Goal: Task Accomplishment & Management: Manage account settings

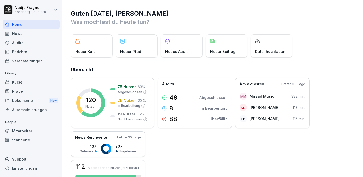
click at [26, 83] on div "Kurse" at bounding box center [31, 82] width 57 height 9
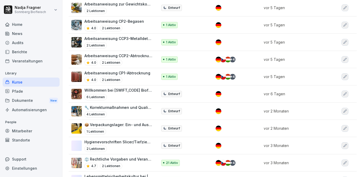
scroll to position [190, 0]
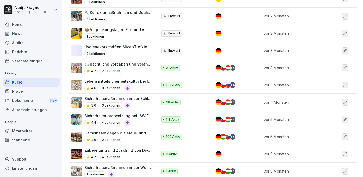
click at [132, 119] on p "Sicherheitsunterweisung bei [SWIFT_CODE]" at bounding box center [118, 115] width 68 height 5
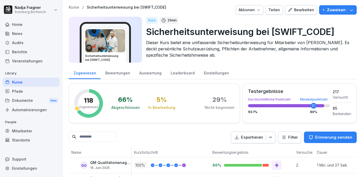
click at [304, 12] on div "Bearbeiten" at bounding box center [301, 10] width 26 height 6
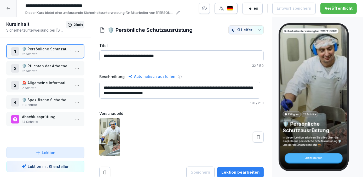
click at [49, 54] on p "12 Schritte" at bounding box center [46, 54] width 49 height 5
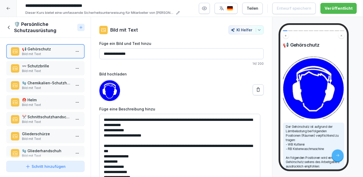
scroll to position [92, 0]
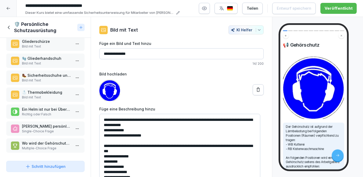
click at [39, 54] on div "🧤 Gliederhandschuh Bild mit Text" at bounding box center [45, 61] width 78 height 14
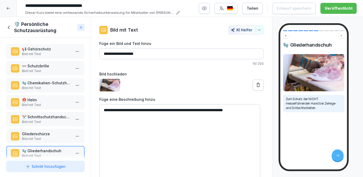
click at [8, 28] on icon at bounding box center [9, 28] width 6 height 6
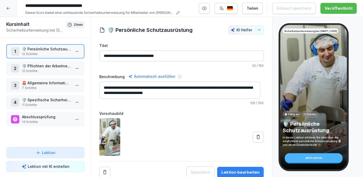
click at [45, 69] on p "12 Schritte" at bounding box center [46, 71] width 49 height 5
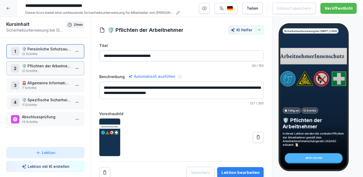
click at [45, 69] on p "12 Schritte" at bounding box center [46, 71] width 49 height 5
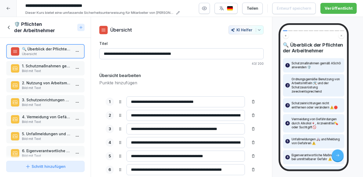
scroll to position [92, 0]
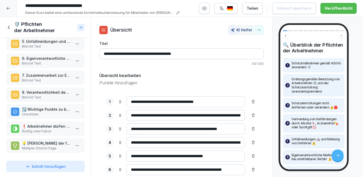
click at [45, 141] on p "💡 Welche der folgenden Aussagen entsprechen den Pflichten der Arbeitnehmer laut…" at bounding box center [46, 143] width 49 height 5
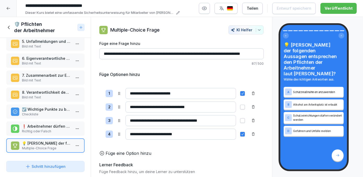
click at [10, 28] on icon at bounding box center [9, 28] width 6 height 6
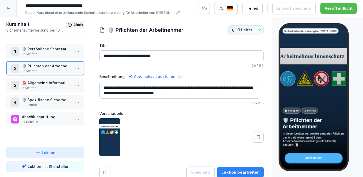
click at [52, 86] on p "7 Schritte" at bounding box center [46, 88] width 49 height 5
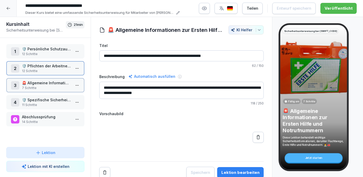
click at [52, 86] on p "7 Schritte" at bounding box center [46, 88] width 49 height 5
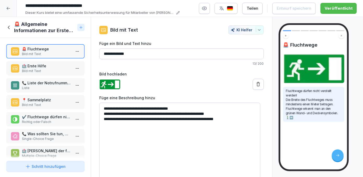
scroll to position [9, 0]
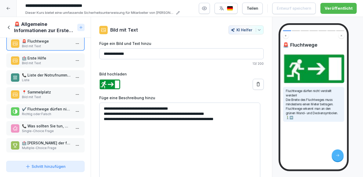
click at [55, 138] on div "🏥 Welche der folgenden Aussagen über Erste Hilfe stimmen? Multiple-Choice Frage" at bounding box center [45, 145] width 78 height 14
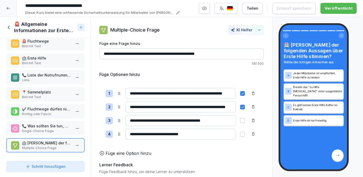
click at [53, 129] on p "Single-Choice Frage" at bounding box center [46, 131] width 49 height 5
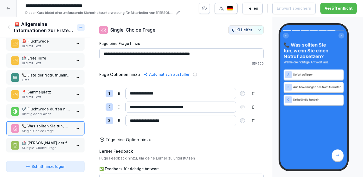
click at [8, 29] on icon at bounding box center [9, 28] width 6 height 6
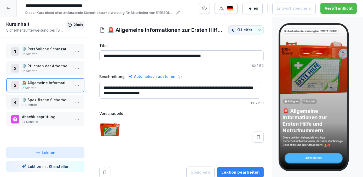
click at [44, 101] on p "🛡️ Spezifische Sicherheitshinweise für verschiedene Arbeitsbereiche" at bounding box center [46, 99] width 49 height 5
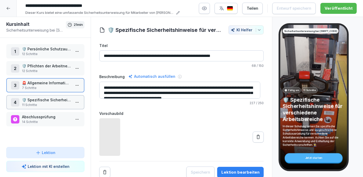
click at [44, 101] on p "🛡️ Spezifische Sicherheitshinweise für verschiedene Arbeitsbereiche" at bounding box center [46, 99] width 49 height 5
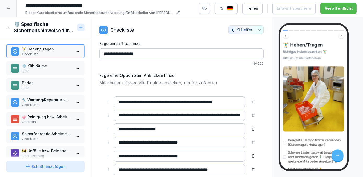
scroll to position [71, 0]
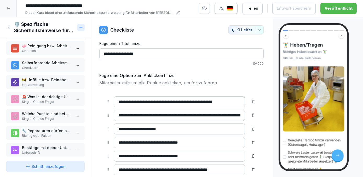
click at [45, 101] on p "Single-Choice Frage" at bounding box center [46, 101] width 49 height 5
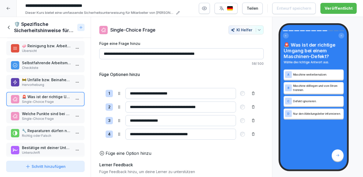
click at [45, 113] on p "Welche Punkte sind bei der Arbeit in Kühlräumen wichtig?" at bounding box center [46, 113] width 49 height 5
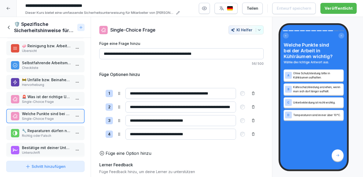
scroll to position [76, 0]
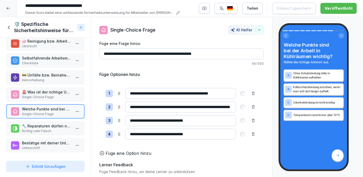
click at [46, 123] on p "🔧 Reparaturen dürfen nur durch Techniker durchgeführt werden." at bounding box center [46, 125] width 49 height 5
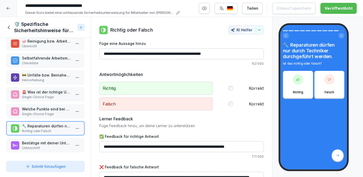
scroll to position [5, 0]
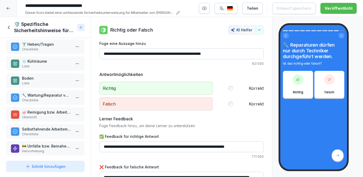
click at [9, 30] on icon at bounding box center [9, 28] width 6 height 6
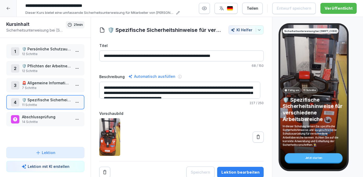
click at [46, 118] on p "Abschlussprüfung" at bounding box center [46, 116] width 49 height 5
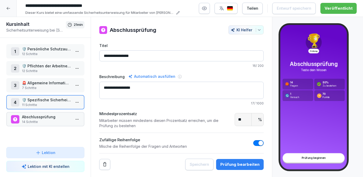
click at [46, 118] on p "Abschlussprüfung" at bounding box center [46, 116] width 49 height 5
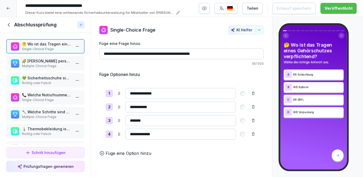
scroll to position [71, 0]
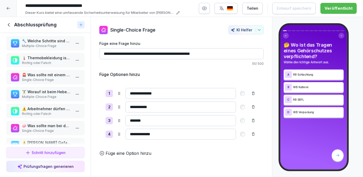
click at [50, 107] on p "⚠️ Arbeitnehmer dürfen Schutzeinrichtungen nicht eigenmächtig verändern." at bounding box center [46, 108] width 49 height 5
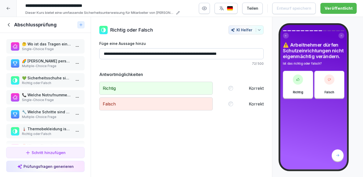
click at [9, 25] on icon at bounding box center [9, 24] width 2 height 3
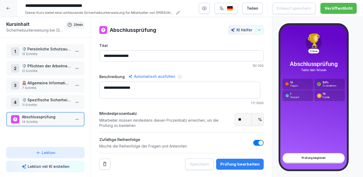
click at [43, 49] on p "🛡️ Persönliche Schutzausrüstung" at bounding box center [46, 48] width 49 height 5
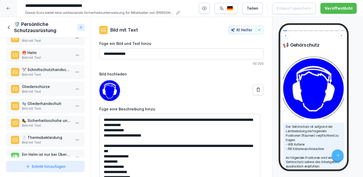
scroll to position [92, 0]
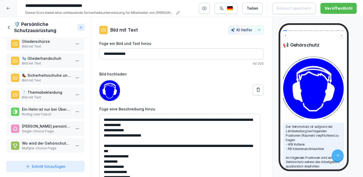
click at [51, 129] on p "Single-Choice Frage" at bounding box center [46, 131] width 49 height 5
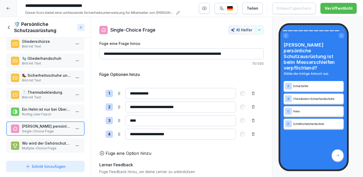
click at [50, 141] on p "Wo wird der Gehörschutz vom Arbeitgeber verpflichtend vorgeschrieben? Wählen Si…" at bounding box center [46, 143] width 49 height 5
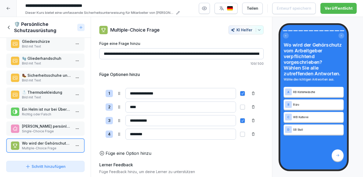
click at [9, 26] on icon at bounding box center [9, 27] width 2 height 3
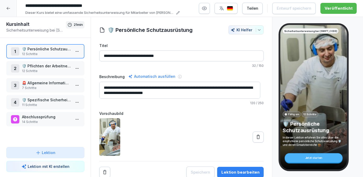
click at [42, 69] on p "12 Schritte" at bounding box center [46, 71] width 49 height 5
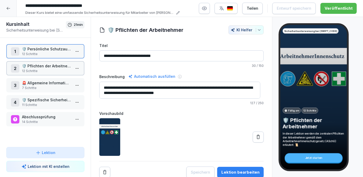
click at [42, 69] on p "12 Schritte" at bounding box center [46, 71] width 49 height 5
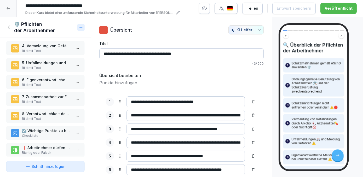
scroll to position [92, 0]
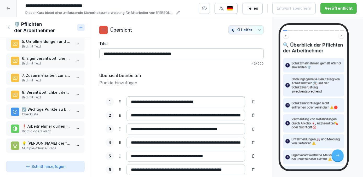
click at [53, 124] on p "❗ Arbeitnehmer dürfen sich durch Alkohol, Arzneimittel oder Suchtgift in einen …" at bounding box center [46, 126] width 49 height 5
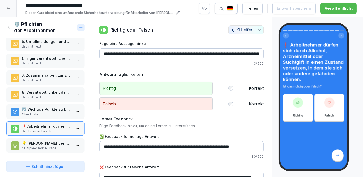
click at [8, 24] on div "🛡️ Pflichten der Arbeitnehmer" at bounding box center [40, 27] width 69 height 13
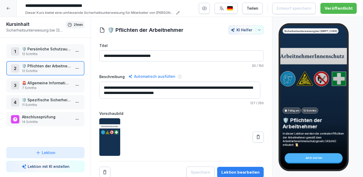
click at [8, 8] on icon at bounding box center [8, 8] width 3 height 3
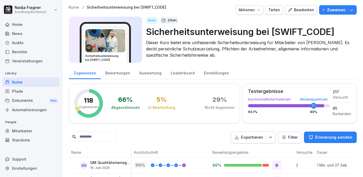
click at [26, 127] on div "Mitarbeiter" at bounding box center [31, 130] width 57 height 9
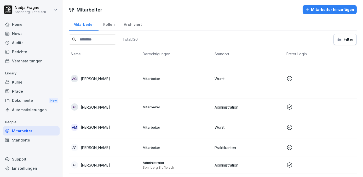
click at [96, 41] on input at bounding box center [93, 39] width 48 height 10
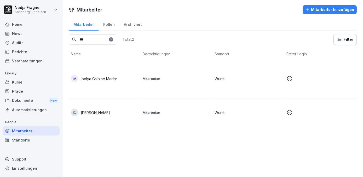
type input "***"
click at [138, 75] on div "IM Ibolya Csibine Madar" at bounding box center [105, 78] width 68 height 7
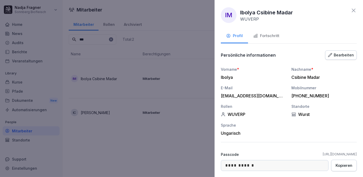
click at [350, 12] on icon at bounding box center [353, 10] width 6 height 6
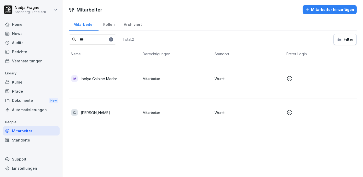
click at [26, 81] on div "Kurse" at bounding box center [31, 82] width 57 height 9
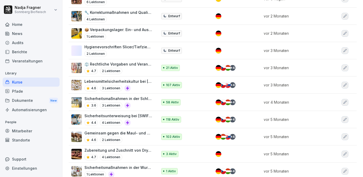
scroll to position [214, 0]
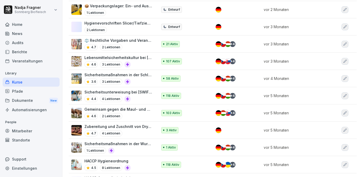
click at [127, 78] on p "Sicherheitsmaßnahmen in der Schlachtung und Zerlegung" at bounding box center [118, 74] width 68 height 5
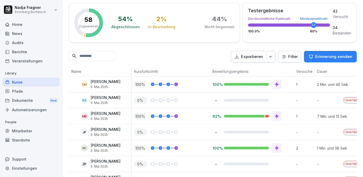
scroll to position [178, 0]
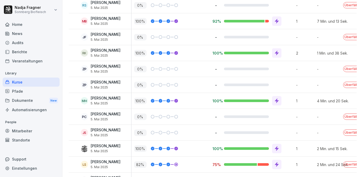
click at [350, 87] on div "Überfällig" at bounding box center [352, 85] width 24 height 16
click at [350, 84] on p "Überfällig" at bounding box center [352, 85] width 18 height 6
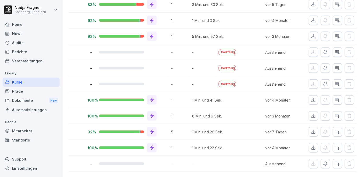
scroll to position [0, 128]
click at [335, 67] on icon "button" at bounding box center [337, 69] width 4 height 4
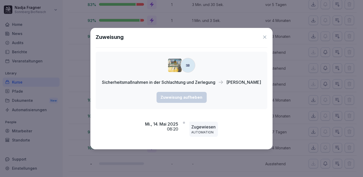
click at [263, 38] on icon at bounding box center [264, 37] width 3 height 3
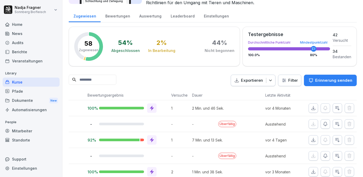
scroll to position [0, 0]
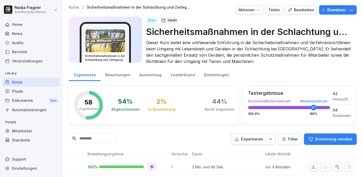
click at [119, 76] on div "Bewertungen" at bounding box center [118, 74] width 34 height 13
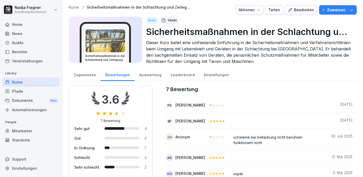
click at [157, 74] on div "Auswertung" at bounding box center [149, 74] width 31 height 13
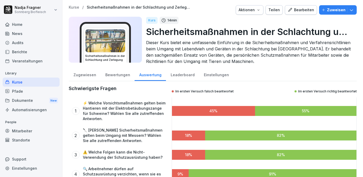
click at [178, 73] on div "Leaderboard" at bounding box center [182, 74] width 33 height 13
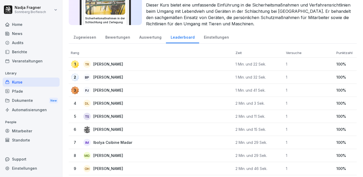
scroll to position [14, 0]
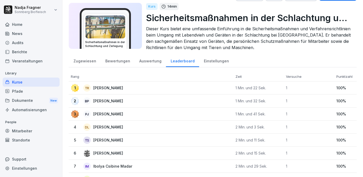
click at [209, 61] on div "Einstellungen" at bounding box center [216, 60] width 34 height 13
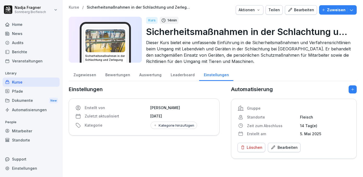
click at [283, 147] on div "Bearbeiten" at bounding box center [284, 148] width 27 height 6
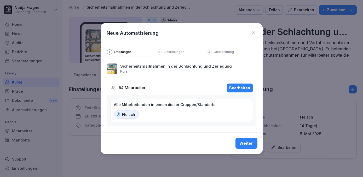
click at [242, 87] on div "Bearbeiten" at bounding box center [239, 88] width 21 height 6
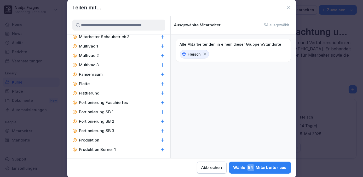
scroll to position [973, 0]
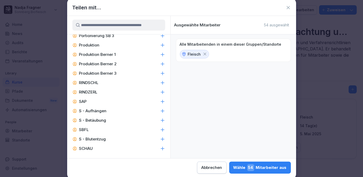
click at [161, 84] on icon at bounding box center [162, 82] width 3 height 3
click at [161, 94] on icon at bounding box center [162, 91] width 3 height 3
click at [289, 8] on icon at bounding box center [287, 7] width 3 height 3
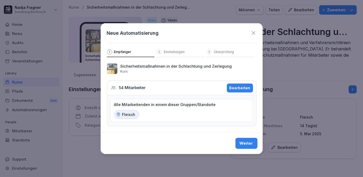
click at [254, 34] on icon at bounding box center [252, 32] width 3 height 3
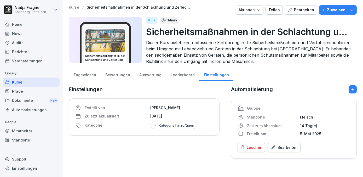
click at [88, 74] on div "Zugewiesen" at bounding box center [85, 74] width 32 height 13
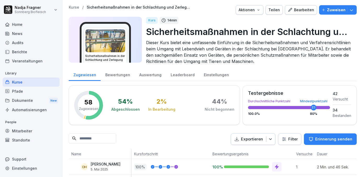
click at [206, 73] on div "Einstellungen" at bounding box center [216, 74] width 34 height 13
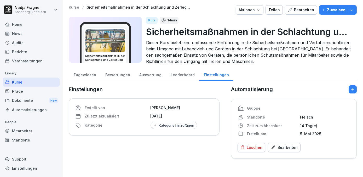
click at [277, 146] on div "Bearbeiten" at bounding box center [284, 148] width 27 height 6
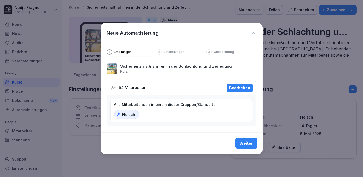
click at [239, 87] on div "Bearbeiten" at bounding box center [239, 88] width 21 height 6
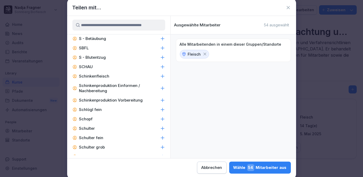
scroll to position [984, 0]
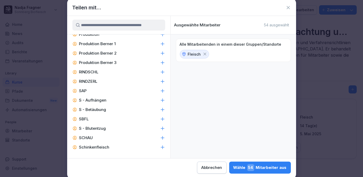
click at [161, 74] on icon at bounding box center [162, 71] width 3 height 3
click at [160, 84] on icon at bounding box center [162, 81] width 5 height 5
click at [271, 171] on div "Wähle 37 Mitarbeiter aus" at bounding box center [259, 167] width 53 height 7
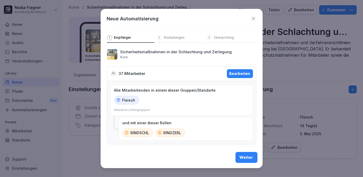
scroll to position [6, 0]
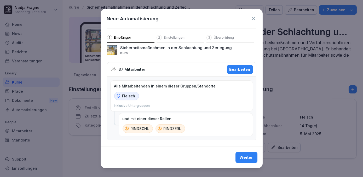
click at [242, 158] on div "Weiter" at bounding box center [246, 158] width 14 height 6
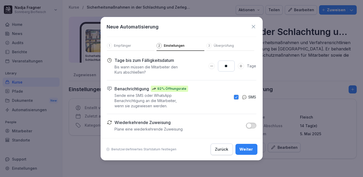
scroll to position [0, 0]
click at [237, 98] on button "button" at bounding box center [236, 97] width 5 height 5
click at [214, 66] on icon "Days to complete number input verringern" at bounding box center [211, 66] width 4 height 4
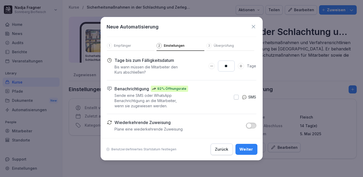
click at [214, 66] on icon "Days to complete number input verringern" at bounding box center [211, 66] width 4 height 4
type input "*"
click at [214, 66] on icon "Days to complete number input verringern" at bounding box center [211, 66] width 4 height 4
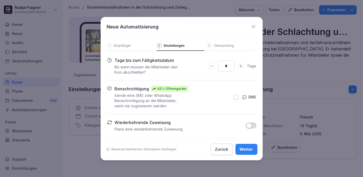
click at [249, 150] on div "Weiter" at bounding box center [246, 150] width 14 height 6
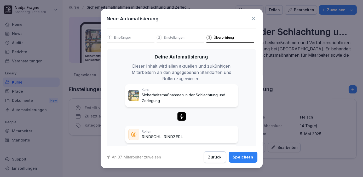
scroll to position [26, 0]
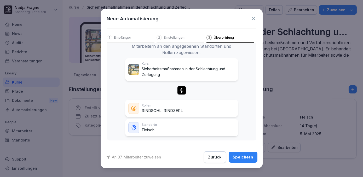
click at [246, 158] on div "Speichern" at bounding box center [243, 157] width 20 height 6
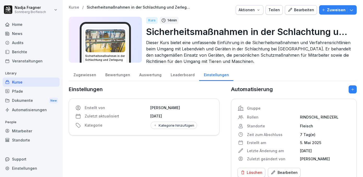
scroll to position [15, 0]
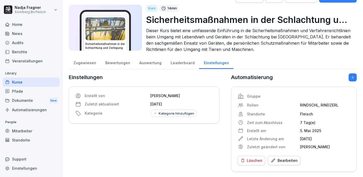
click at [87, 61] on div "Zugewiesen" at bounding box center [85, 62] width 32 height 13
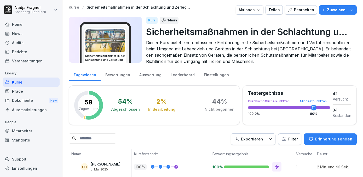
click at [298, 11] on div "Bearbeiten" at bounding box center [301, 10] width 26 height 6
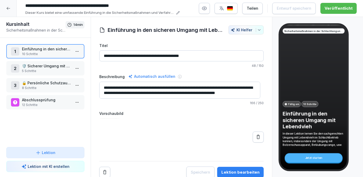
click at [56, 55] on p "10 Schritte" at bounding box center [46, 54] width 49 height 5
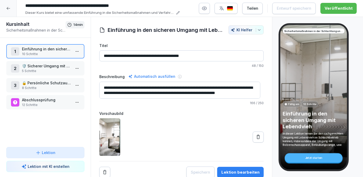
click at [56, 54] on p "10 Schritte" at bounding box center [46, 54] width 49 height 5
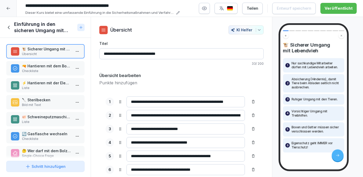
click at [50, 66] on p "🔫 Hantieren mit dem Bolzenschussapparat" at bounding box center [46, 65] width 49 height 5
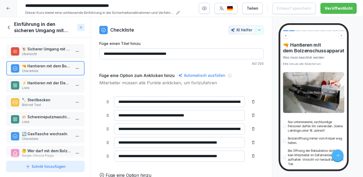
click at [46, 87] on p "Liste" at bounding box center [46, 88] width 49 height 5
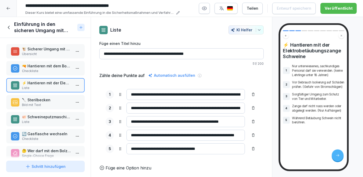
click at [43, 101] on p "🔪 Sterilbecken" at bounding box center [46, 99] width 49 height 5
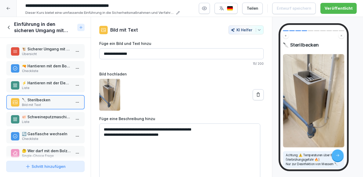
click at [45, 118] on p "🐖 Schweineputzmaschine inkl. Flämmer" at bounding box center [46, 116] width 49 height 5
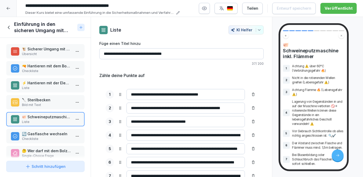
click at [46, 132] on p "🔄 Gasflasche wechseln" at bounding box center [46, 133] width 49 height 5
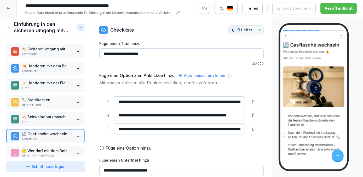
click at [9, 26] on icon at bounding box center [9, 27] width 2 height 3
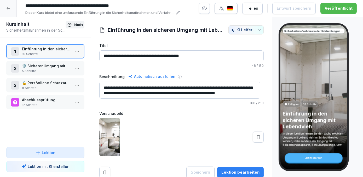
click at [8, 8] on icon at bounding box center [8, 8] width 4 height 4
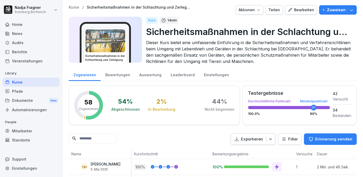
click at [304, 9] on div "Bearbeiten" at bounding box center [301, 10] width 26 height 6
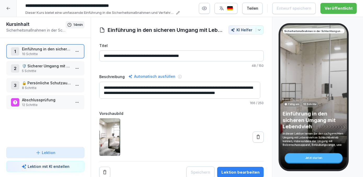
click at [54, 51] on p "Einführung in den sicheren Umgang mit Lebendvieh" at bounding box center [46, 48] width 49 height 5
click at [54, 50] on p "Einführung in den sicheren Umgang mit Lebendvieh" at bounding box center [46, 48] width 49 height 5
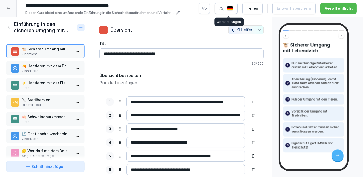
click at [229, 10] on div "button" at bounding box center [226, 8] width 14 height 5
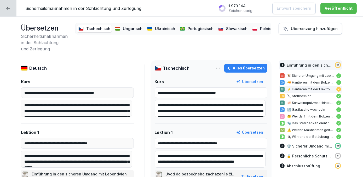
click at [310, 89] on p "⚡ Hantieren mit der Elektrobetäubungszange Schweine" at bounding box center [310, 89] width 46 height 5
click at [254, 67] on div "Alles übersetzen" at bounding box center [246, 68] width 38 height 6
type input "**********"
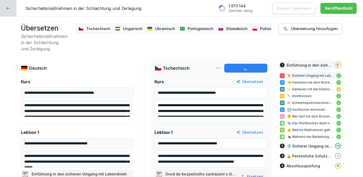
type input "**********"
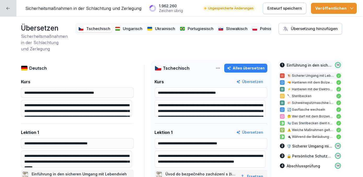
click at [133, 28] on p "Ungarisch" at bounding box center [133, 29] width 20 height 6
click at [247, 64] on button "Alles übersetzen" at bounding box center [245, 68] width 43 height 9
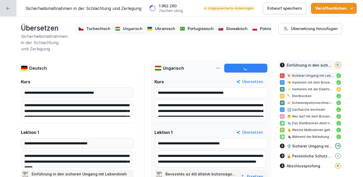
type input "**********"
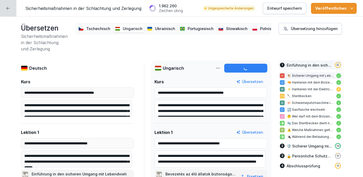
type input "**********"
click at [158, 27] on p "Ukrainisch" at bounding box center [165, 29] width 20 height 6
click at [247, 68] on div "Alles übersetzen" at bounding box center [246, 68] width 38 height 6
type input "**********"
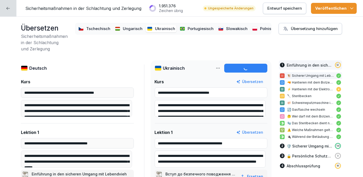
type input "**********"
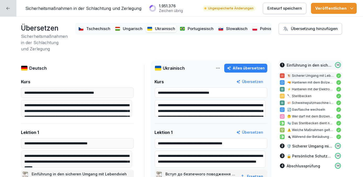
drag, startPoint x: 193, startPoint y: 29, endPoint x: 199, endPoint y: 32, distance: 6.9
click at [193, 29] on p "Portugiesisch" at bounding box center [201, 29] width 26 height 6
click at [249, 68] on div "Alles übersetzen" at bounding box center [246, 68] width 38 height 6
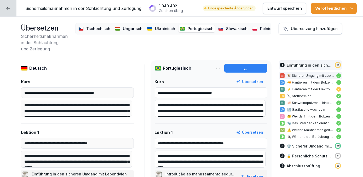
type input "**********"
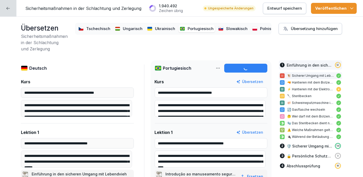
type input "**********"
click at [226, 26] on p "Slowakisch" at bounding box center [236, 29] width 21 height 6
click at [253, 68] on div "Alles übersetzen" at bounding box center [246, 68] width 38 height 6
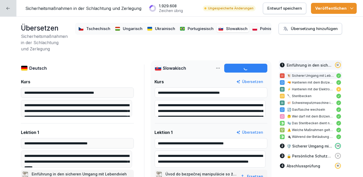
type input "**********"
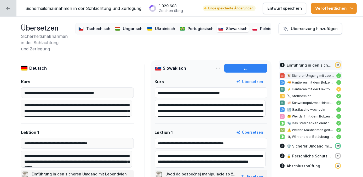
type input "**********"
click at [260, 27] on p "Polnisch" at bounding box center [268, 29] width 16 height 6
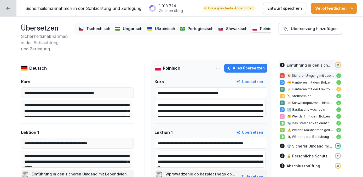
click at [243, 69] on div "Alles übersetzen" at bounding box center [246, 68] width 38 height 6
type input "**********"
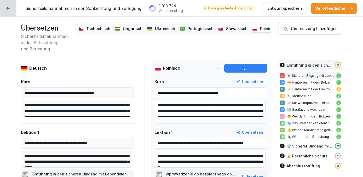
type input "**********"
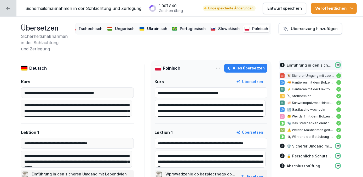
click at [222, 27] on p "Slowakisch" at bounding box center [228, 29] width 21 height 6
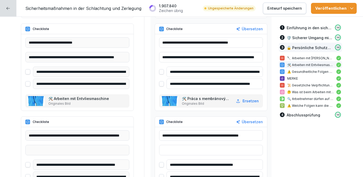
scroll to position [1828, 0]
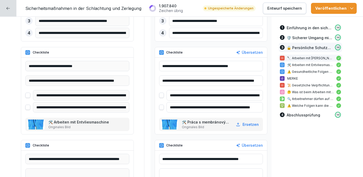
click at [333, 9] on div "Veröffentlichen" at bounding box center [333, 8] width 37 height 6
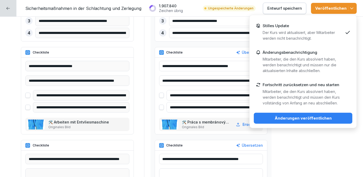
click at [322, 119] on div "Änderungen veröffentlichen" at bounding box center [303, 118] width 90 height 6
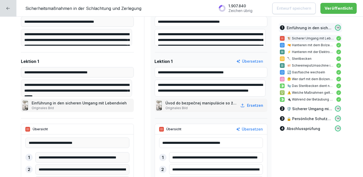
scroll to position [0, 0]
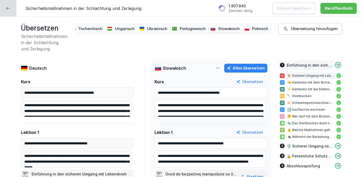
click at [11, 9] on div at bounding box center [8, 8] width 16 height 16
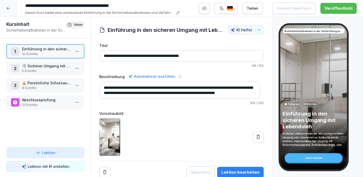
click at [12, 9] on div at bounding box center [8, 8] width 17 height 17
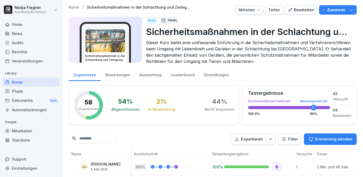
scroll to position [142, 0]
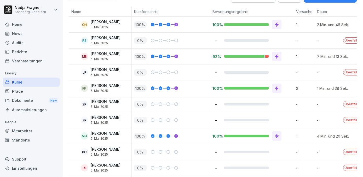
click at [27, 83] on div "Kurse" at bounding box center [31, 82] width 57 height 9
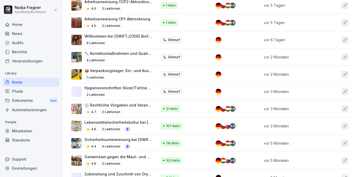
scroll to position [237, 0]
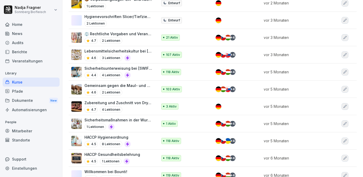
click at [121, 140] on p "HACCP Hygieneordnung" at bounding box center [107, 136] width 46 height 5
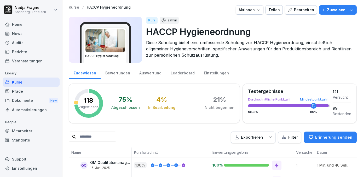
click at [294, 9] on div "Bearbeiten" at bounding box center [301, 10] width 26 height 6
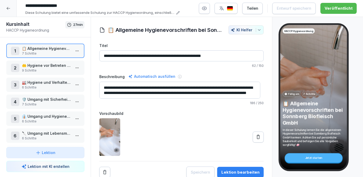
click at [227, 7] on div "button" at bounding box center [226, 8] width 14 height 5
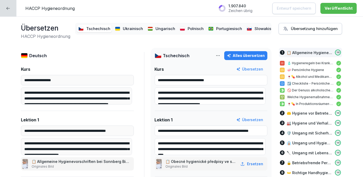
click at [123, 28] on p "Ukrainisch" at bounding box center [133, 29] width 20 height 6
click at [188, 28] on p "Polnisch" at bounding box center [196, 29] width 16 height 6
click at [219, 26] on p "Portugiesisch" at bounding box center [229, 29] width 26 height 6
click at [259, 27] on p "Slowakisch" at bounding box center [264, 29] width 21 height 6
click at [8, 9] on icon at bounding box center [8, 8] width 4 height 4
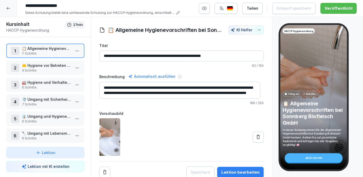
click at [10, 9] on icon at bounding box center [8, 8] width 4 height 4
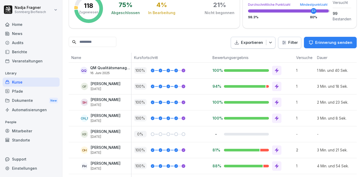
scroll to position [190, 0]
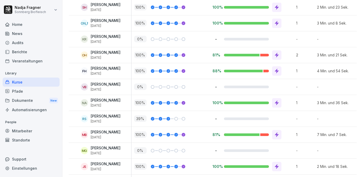
click at [29, 83] on div "Kurse" at bounding box center [31, 82] width 57 height 9
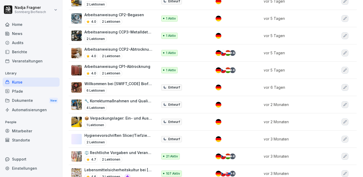
scroll to position [166, 0]
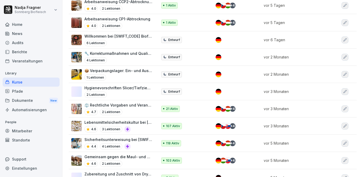
click at [133, 108] on p "⚖️ Rechtliche Vorgaben und Verantwortung bei der Schlachtung" at bounding box center [118, 104] width 68 height 5
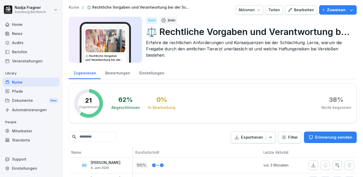
click at [293, 11] on div "Bearbeiten" at bounding box center [301, 10] width 26 height 6
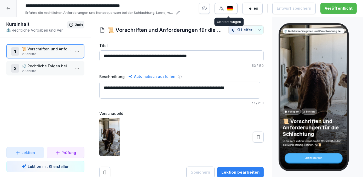
click at [224, 7] on icon "button" at bounding box center [221, 8] width 5 height 5
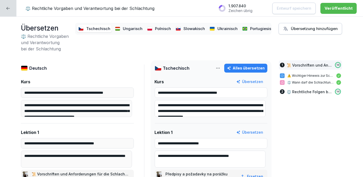
click at [9, 7] on icon at bounding box center [8, 8] width 4 height 4
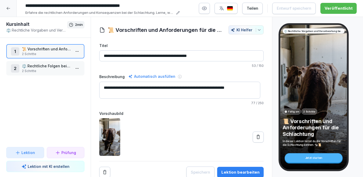
click at [9, 7] on icon at bounding box center [8, 8] width 4 height 4
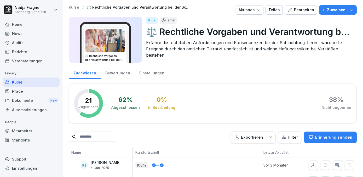
click at [29, 84] on div "Kurse" at bounding box center [31, 82] width 57 height 9
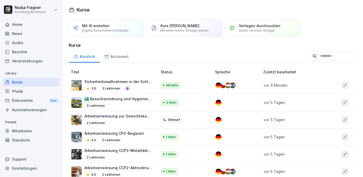
scroll to position [71, 0]
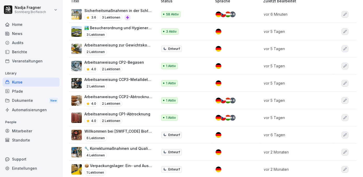
click at [118, 65] on p "Arbeitsanweisung CP2-Begasen" at bounding box center [114, 62] width 60 height 5
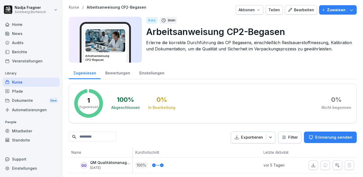
click at [303, 13] on button "Bearbeiten" at bounding box center [301, 9] width 32 height 9
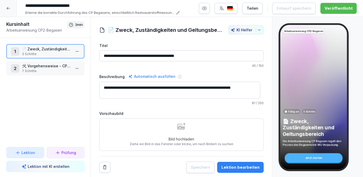
click at [143, 130] on div "Bild hochladen Ziehe ein Bild in das Fenster oder klicke, um nach Bildern zu su…" at bounding box center [182, 135] width 104 height 24
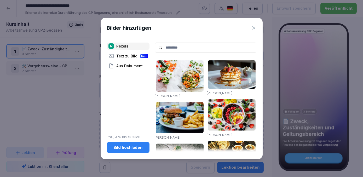
click at [126, 146] on div "Bild hochladen" at bounding box center [128, 148] width 34 height 6
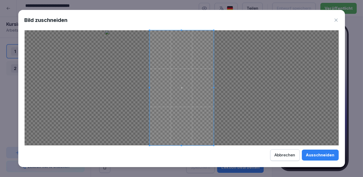
click at [289, 155] on div "Abbrechen" at bounding box center [284, 155] width 21 height 6
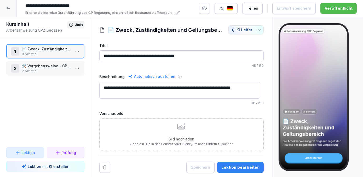
click at [191, 133] on div "Bild hochladen Ziehe ein Bild in das Fenster oder klicke, um nach Bildern zu su…" at bounding box center [182, 135] width 104 height 24
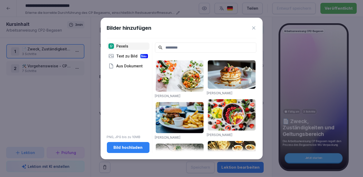
click at [135, 145] on div "Bild hochladen" at bounding box center [128, 148] width 34 height 6
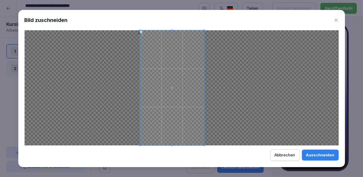
click at [196, 108] on span at bounding box center [172, 87] width 64 height 115
click at [330, 157] on div "Ausschneiden" at bounding box center [320, 155] width 28 height 6
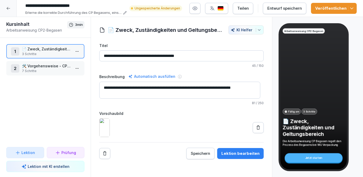
click at [41, 50] on p "📄 Zweck, Zuständigkeiten und Geltungsbereich" at bounding box center [46, 48] width 49 height 5
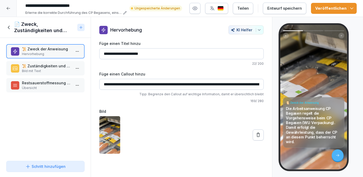
click at [255, 137] on button at bounding box center [258, 135] width 11 height 11
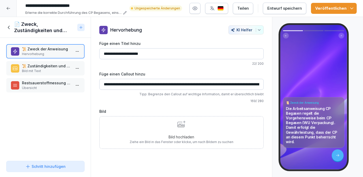
click at [167, 133] on div "Bild hochladen Ziehe ein Bild in das Fenster oder klicke, um nach Bildern zu su…" at bounding box center [182, 133] width 104 height 24
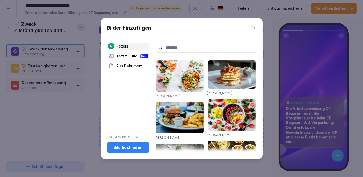
click at [130, 148] on div "Bild hochladen" at bounding box center [128, 148] width 34 height 6
click at [138, 145] on div "Bild hochladen" at bounding box center [128, 148] width 34 height 6
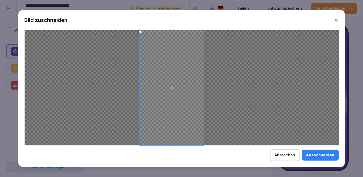
click at [185, 112] on span at bounding box center [171, 87] width 64 height 115
click at [330, 154] on div "Ausschneiden" at bounding box center [320, 155] width 28 height 6
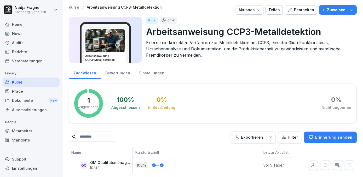
click at [117, 68] on div "Bewertungen" at bounding box center [118, 72] width 34 height 13
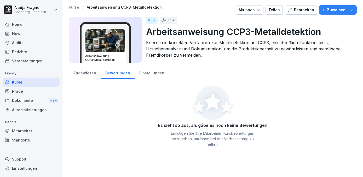
click at [90, 72] on div "Zugewiesen" at bounding box center [85, 72] width 32 height 13
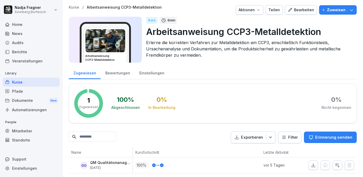
click at [126, 40] on div "Arbeitsanweisung CCP3-Metalldetektion" at bounding box center [105, 45] width 42 height 35
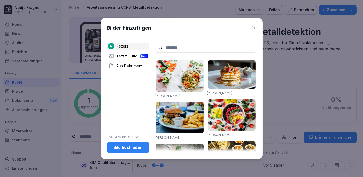
click at [139, 148] on div "Bild hochladen" at bounding box center [128, 148] width 34 height 6
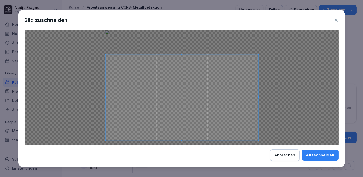
click at [213, 116] on span at bounding box center [181, 97] width 153 height 86
click at [330, 155] on div "Ausschneiden" at bounding box center [320, 155] width 28 height 6
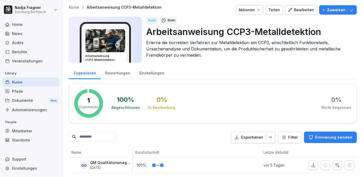
click at [304, 11] on div "Bearbeiten" at bounding box center [301, 10] width 26 height 6
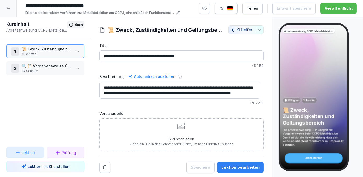
click at [195, 128] on div "Bild hochladen Ziehe ein Bild in das Fenster oder klicke, um nach Bildern zu su…" at bounding box center [182, 135] width 104 height 24
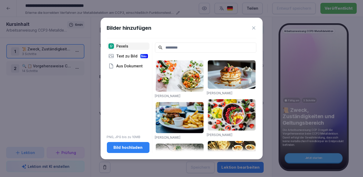
click at [126, 146] on div "Bild hochladen" at bounding box center [128, 148] width 34 height 6
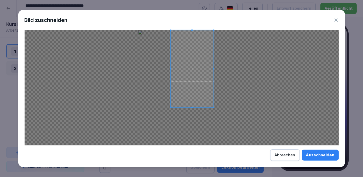
click at [170, 135] on div at bounding box center [182, 87] width 314 height 115
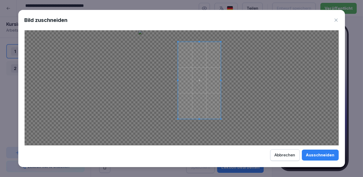
click at [198, 104] on span at bounding box center [199, 80] width 43 height 77
click at [320, 158] on div "Ausschneiden" at bounding box center [320, 155] width 28 height 6
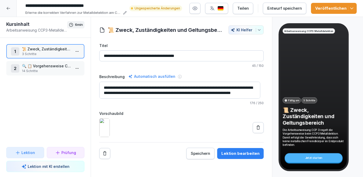
click at [45, 55] on p "3 Schritte" at bounding box center [46, 54] width 49 height 5
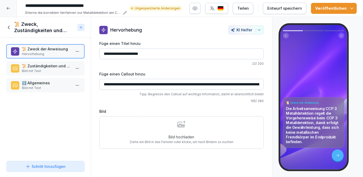
click at [182, 131] on div "Bild hochladen Ziehe ein Bild in das Fenster oder klicke, um nach Bildern zu su…" at bounding box center [182, 133] width 104 height 24
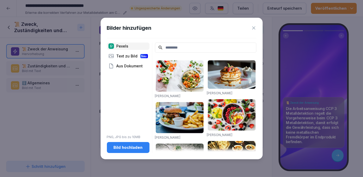
click at [119, 149] on div "Bild hochladen" at bounding box center [128, 148] width 34 height 6
